Goal: Find contact information: Find contact information

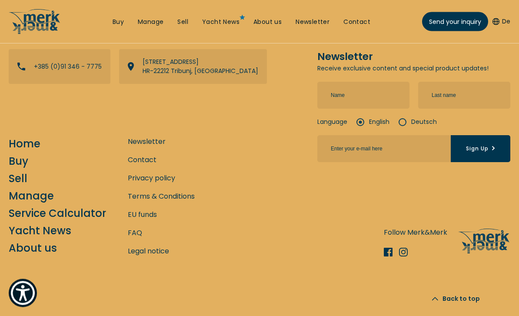
scroll to position [3363, 0]
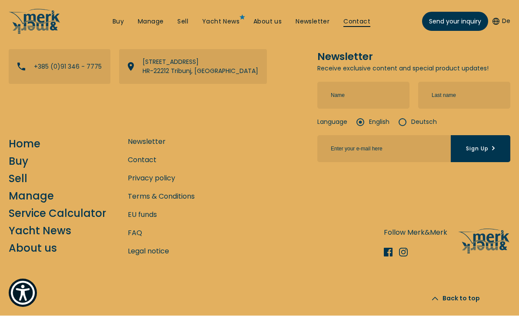
click at [362, 25] on link "Contact" at bounding box center [357, 22] width 27 height 9
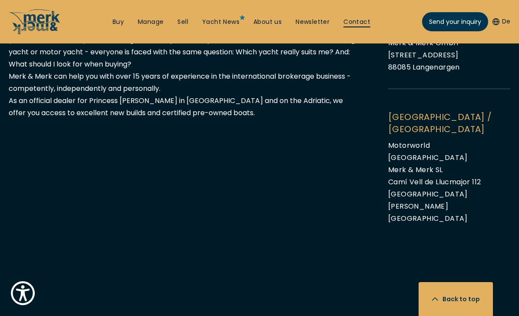
scroll to position [1081, 0]
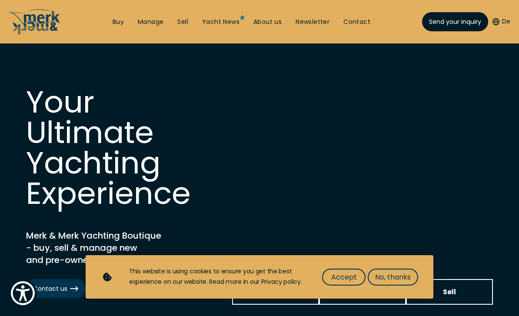
click at [453, 25] on span "Send your inquiry" at bounding box center [455, 21] width 52 height 9
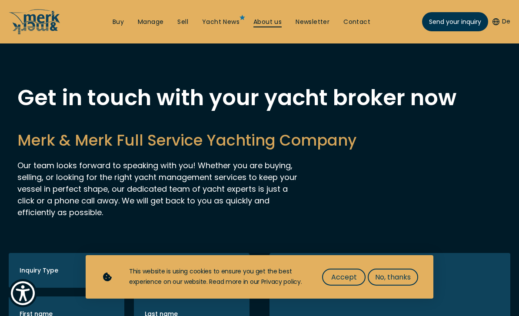
click at [274, 20] on link "About us" at bounding box center [268, 22] width 28 height 9
click at [270, 25] on link "About us" at bounding box center [268, 22] width 28 height 9
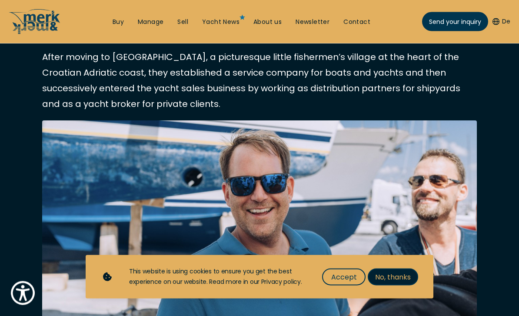
click at [397, 283] on span "No, thanks" at bounding box center [393, 277] width 36 height 11
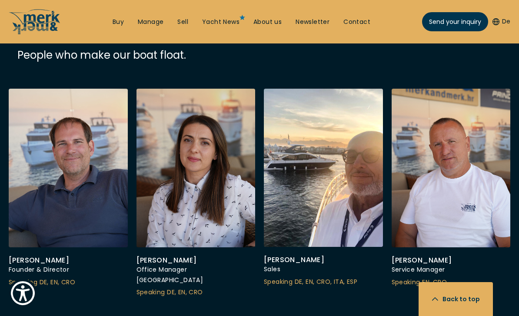
scroll to position [2039, 0]
